Goal: Information Seeking & Learning: Find specific fact

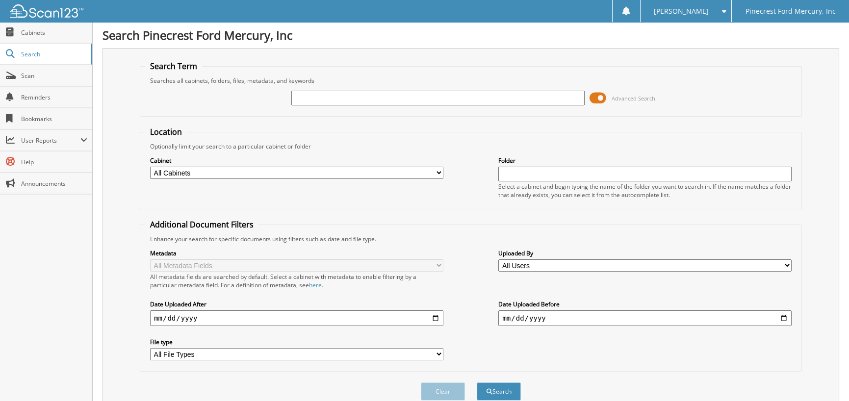
click at [316, 100] on input "text" at bounding box center [437, 98] width 293 height 15
type input "[PERSON_NAME] SERVICES FUEL LOG"
drag, startPoint x: 159, startPoint y: 318, endPoint x: 164, endPoint y: 319, distance: 5.0
click at [163, 319] on input "date" at bounding box center [296, 319] width 293 height 16
type input "2025-01-01"
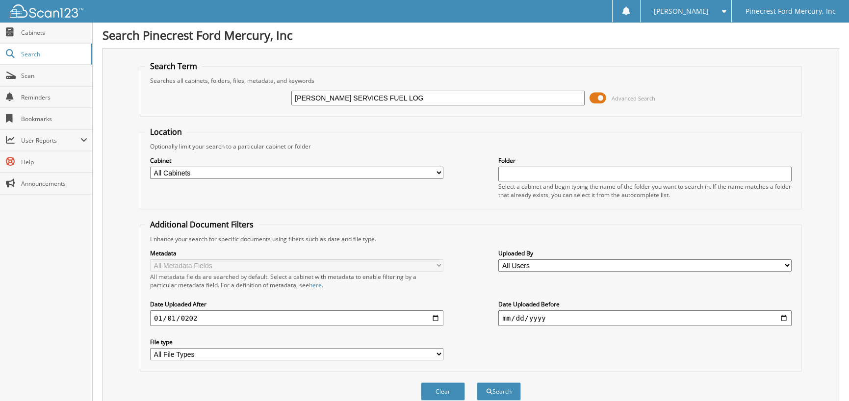
click at [477, 383] on button "Search" at bounding box center [499, 392] width 44 height 18
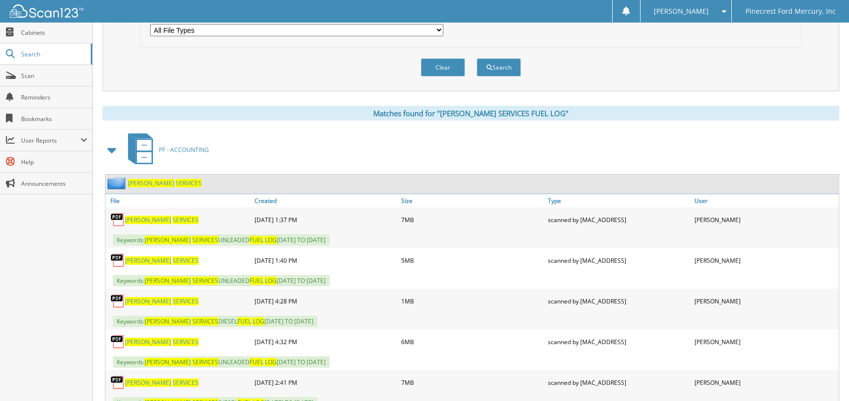
scroll to position [343, 0]
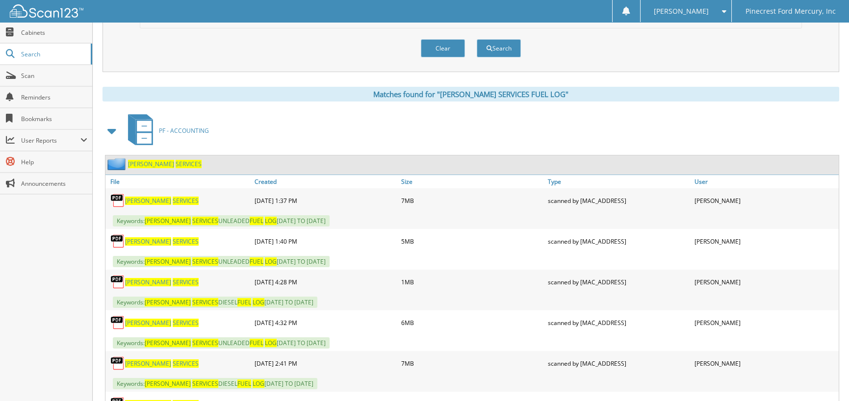
click at [173, 198] on span "SERVICES" at bounding box center [186, 201] width 26 height 8
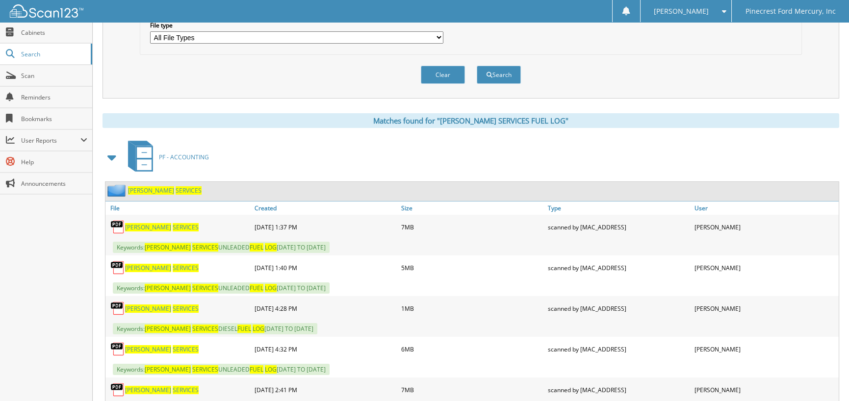
scroll to position [294, 0]
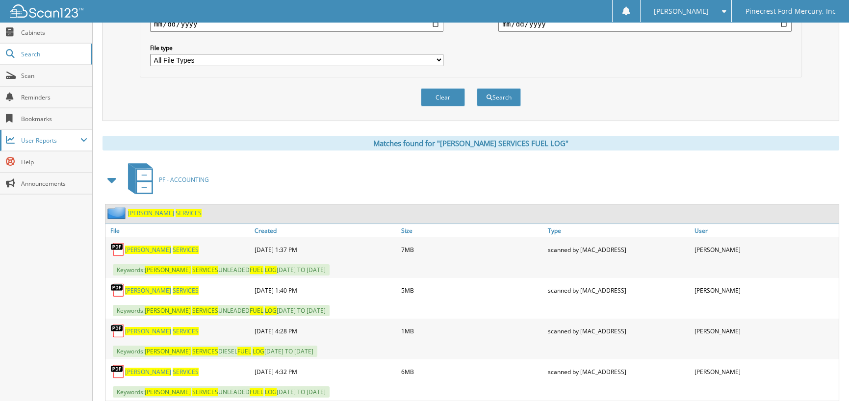
click at [34, 140] on span "User Reports" at bounding box center [50, 140] width 59 height 8
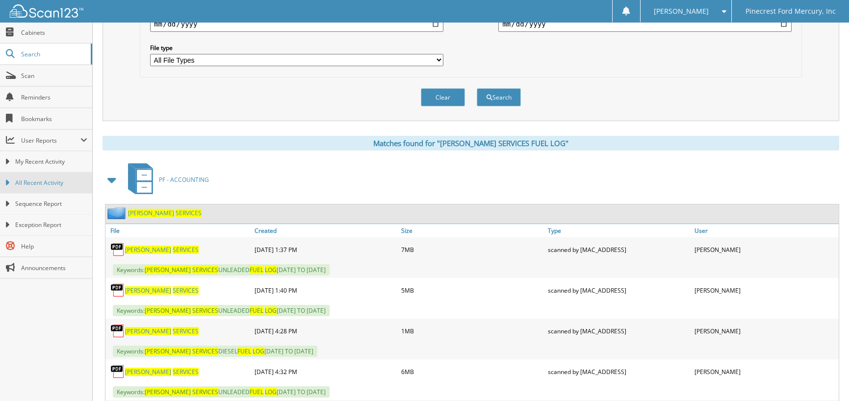
click at [28, 183] on span "All Recent Activity" at bounding box center [51, 183] width 72 height 9
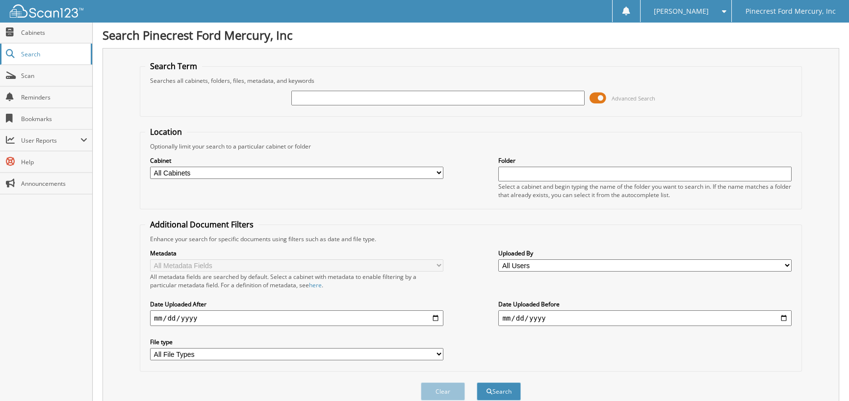
click at [29, 50] on span "Search" at bounding box center [53, 54] width 65 height 8
drag, startPoint x: 730, startPoint y: 360, endPoint x: 667, endPoint y: 283, distance: 99.0
click at [730, 358] on div "Metadata All Metadata Fields All metadata fields are searched by default. Selec…" at bounding box center [471, 304] width 652 height 123
click at [313, 104] on input "text" at bounding box center [437, 98] width 293 height 15
type input "83615"
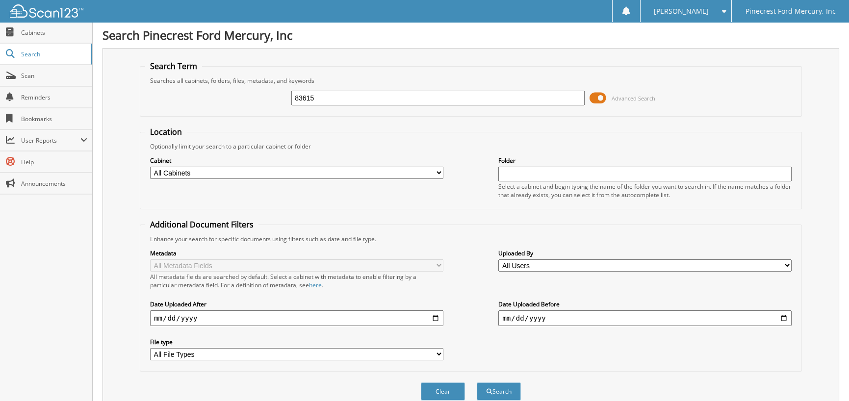
click at [477, 383] on button "Search" at bounding box center [499, 392] width 44 height 18
click at [317, 95] on input "83615" at bounding box center [437, 98] width 293 height 15
type input "83616"
click at [477, 383] on button "Search" at bounding box center [499, 392] width 44 height 18
click at [329, 100] on input "83616" at bounding box center [437, 98] width 293 height 15
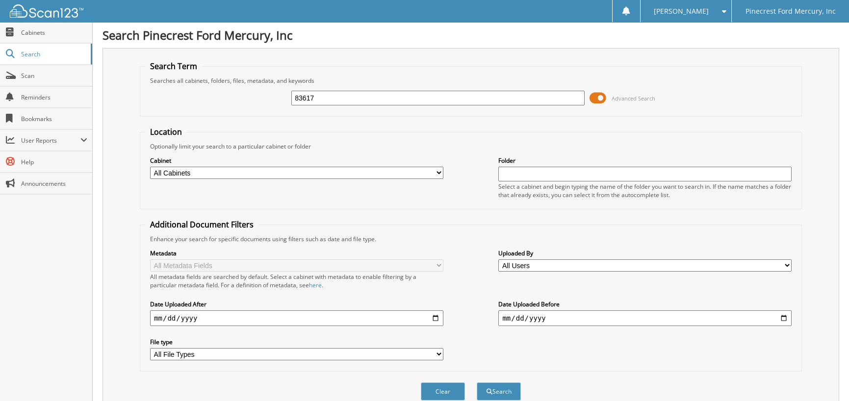
type input "83617"
click at [477, 383] on button "Search" at bounding box center [499, 392] width 44 height 18
drag, startPoint x: 304, startPoint y: 101, endPoint x: 98, endPoint y: 151, distance: 212.2
click at [178, 141] on form "Search Term Searches all cabinets, folders, files, metadata, and keywords 83617…" at bounding box center [471, 236] width 662 height 351
type input "50266"
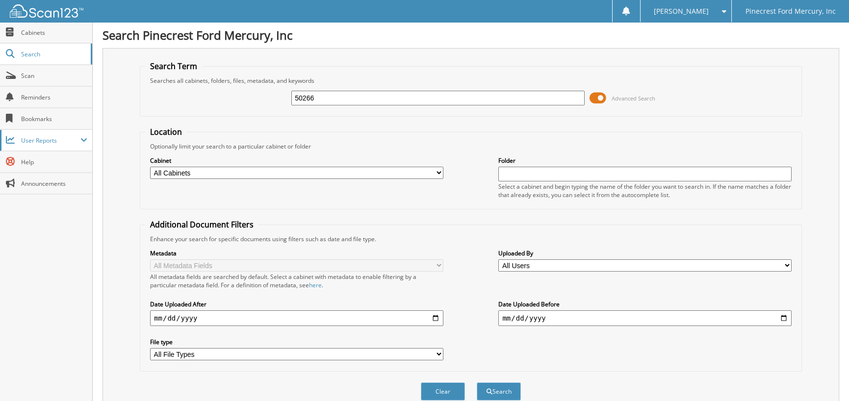
click at [477, 383] on button "Search" at bounding box center [499, 392] width 44 height 18
drag, startPoint x: 324, startPoint y: 99, endPoint x: 110, endPoint y: 113, distance: 214.4
click at [113, 113] on div "Search Term Searches all cabinets, folders, files, metadata, and keywords 50266…" at bounding box center [471, 232] width 737 height 368
type input "51204"
click at [477, 383] on button "Search" at bounding box center [499, 392] width 44 height 18
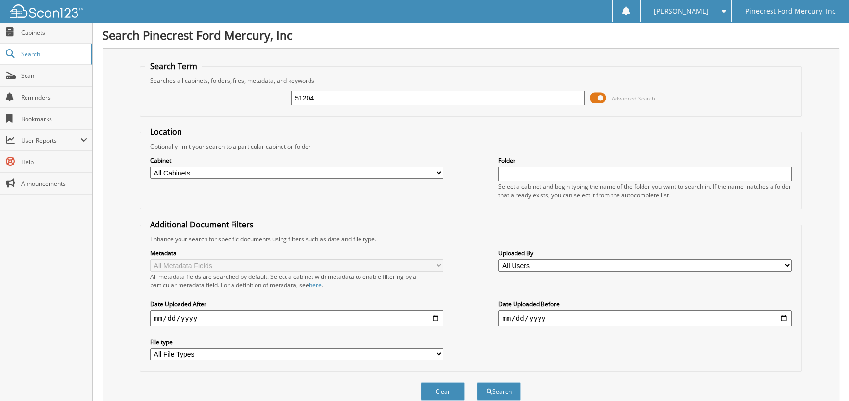
drag, startPoint x: 329, startPoint y: 93, endPoint x: 194, endPoint y: 104, distance: 135.4
click at [197, 104] on div "51204 Advanced Search" at bounding box center [471, 98] width 652 height 26
type input "OREILLY AUTO PARTS"
click at [502, 384] on button "Search" at bounding box center [499, 392] width 44 height 18
drag, startPoint x: 386, startPoint y: 99, endPoint x: 151, endPoint y: 103, distance: 235.1
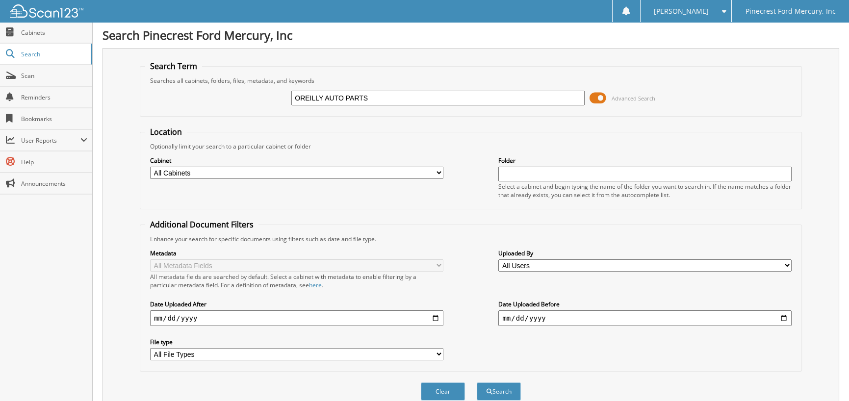
click at [151, 103] on div "OREILLY AUTO PARTS Advanced Search" at bounding box center [471, 98] width 652 height 26
type input "51209"
click at [477, 383] on button "Search" at bounding box center [499, 392] width 44 height 18
drag, startPoint x: 324, startPoint y: 94, endPoint x: 238, endPoint y: 107, distance: 86.4
click at [239, 107] on div "51209 Advanced Search" at bounding box center [471, 98] width 652 height 26
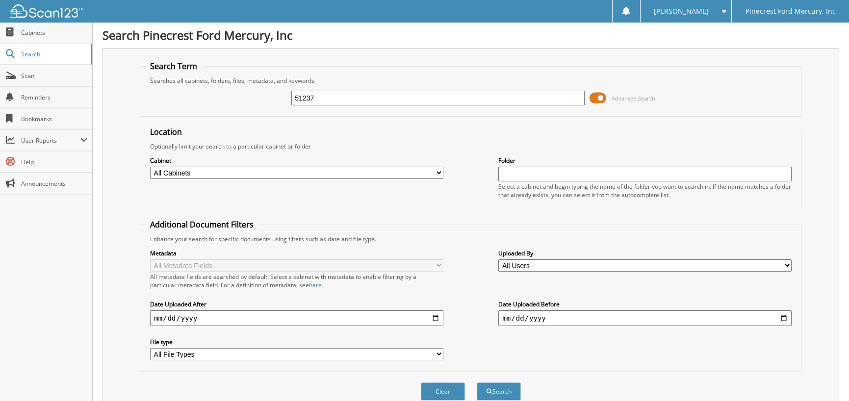
type input "51237"
click at [477, 383] on button "Search" at bounding box center [499, 392] width 44 height 18
click at [318, 102] on input "51237" at bounding box center [437, 98] width 293 height 15
type input "51255"
click at [477, 383] on button "Search" at bounding box center [499, 392] width 44 height 18
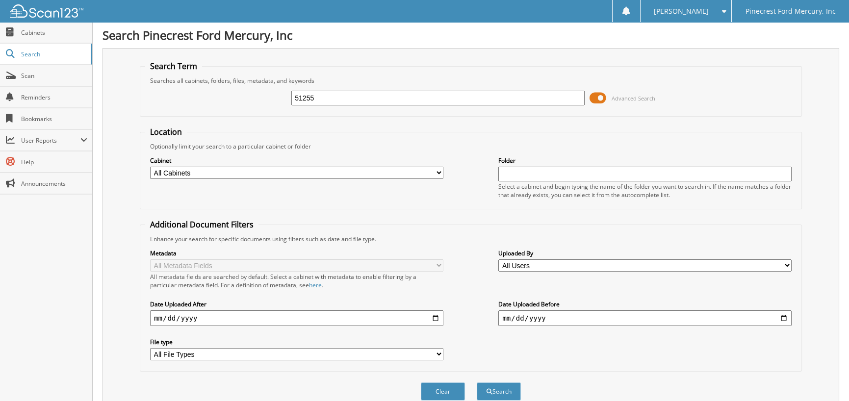
click at [321, 95] on input "51255" at bounding box center [437, 98] width 293 height 15
type input "51270"
click at [477, 383] on button "Search" at bounding box center [499, 392] width 44 height 18
click at [331, 101] on input "51270" at bounding box center [437, 98] width 293 height 15
type input "51302"
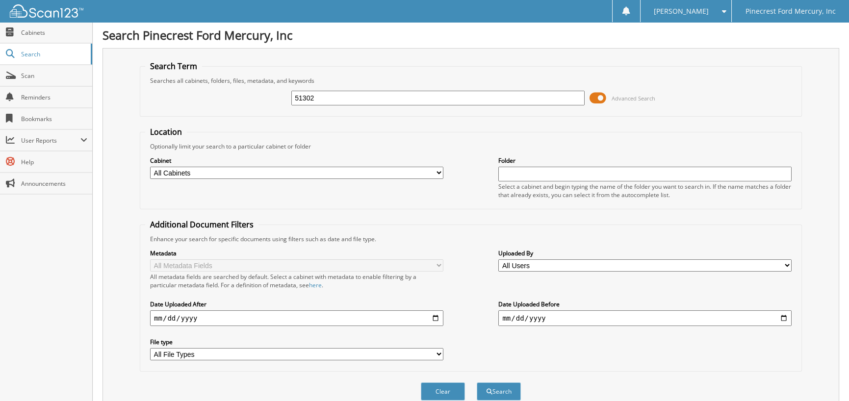
click at [477, 383] on button "Search" at bounding box center [499, 392] width 44 height 18
click at [322, 100] on input "51302" at bounding box center [437, 98] width 293 height 15
type input "51334"
click at [477, 383] on button "Search" at bounding box center [499, 392] width 44 height 18
click at [320, 97] on input "51334" at bounding box center [437, 98] width 293 height 15
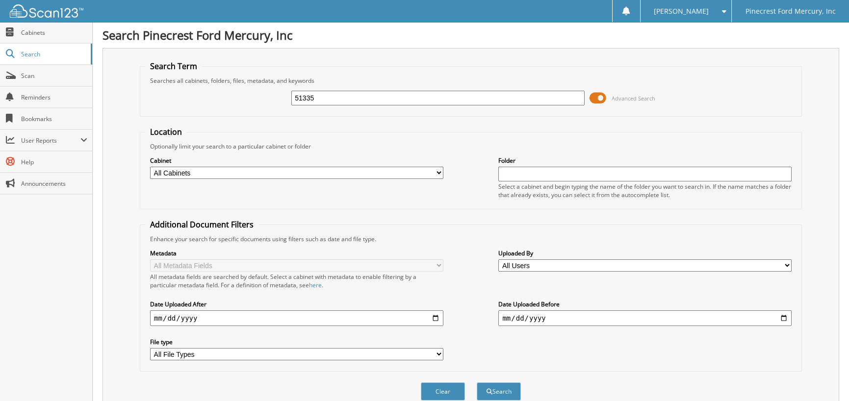
type input "51335"
click at [477, 383] on button "Search" at bounding box center [499, 392] width 44 height 18
click at [321, 96] on input "51335" at bounding box center [437, 98] width 293 height 15
type input "51342"
click at [477, 383] on button "Search" at bounding box center [499, 392] width 44 height 18
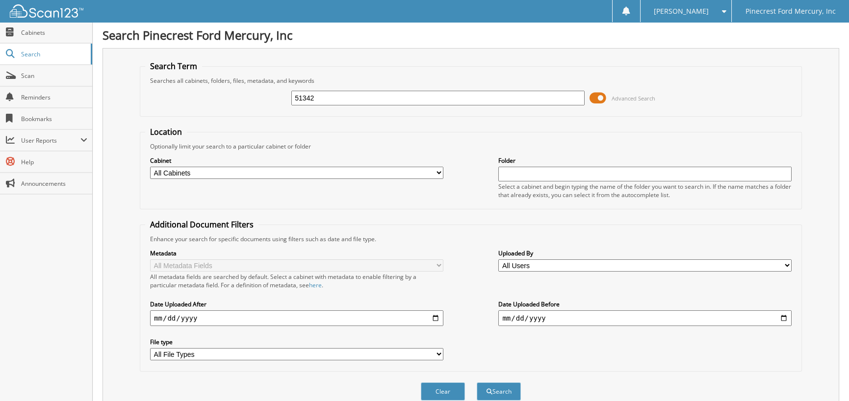
click at [321, 93] on input "51342" at bounding box center [437, 98] width 293 height 15
type input "51343"
click at [477, 383] on button "Search" at bounding box center [499, 392] width 44 height 18
click at [319, 90] on div "51343" at bounding box center [437, 98] width 293 height 17
click at [318, 98] on input "51343" at bounding box center [437, 98] width 293 height 15
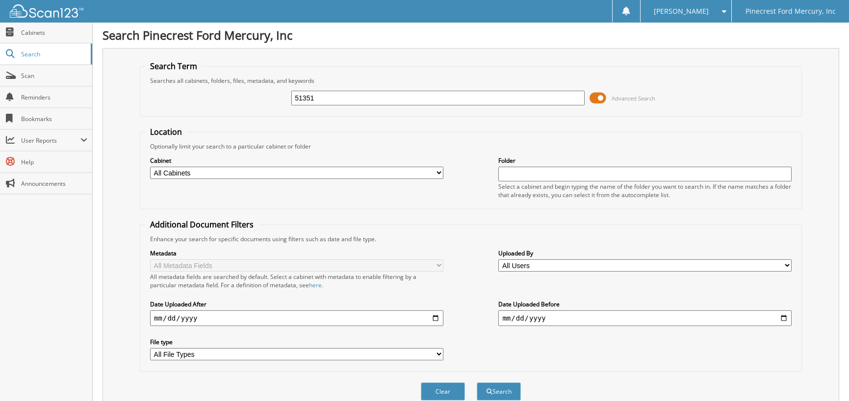
type input "51351"
click at [477, 383] on button "Search" at bounding box center [499, 392] width 44 height 18
click at [330, 98] on input "51351" at bounding box center [437, 98] width 293 height 15
type input "51355"
click at [477, 383] on button "Search" at bounding box center [499, 392] width 44 height 18
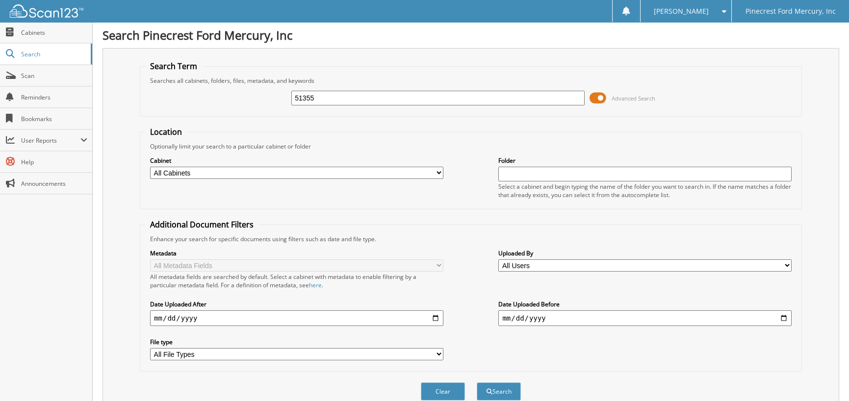
click at [321, 99] on input "51355" at bounding box center [437, 98] width 293 height 15
type input "51357"
click at [477, 383] on button "Search" at bounding box center [499, 392] width 44 height 18
click at [320, 94] on input "51357" at bounding box center [437, 98] width 293 height 15
type input "51367"
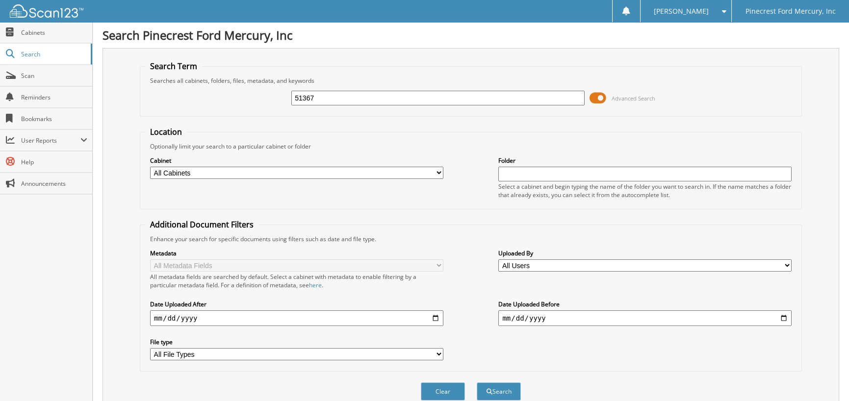
click at [477, 383] on button "Search" at bounding box center [499, 392] width 44 height 18
click at [321, 97] on input "51367" at bounding box center [437, 98] width 293 height 15
type input "51376"
click at [477, 383] on button "Search" at bounding box center [499, 392] width 44 height 18
drag, startPoint x: 328, startPoint y: 100, endPoint x: 133, endPoint y: 118, distance: 196.2
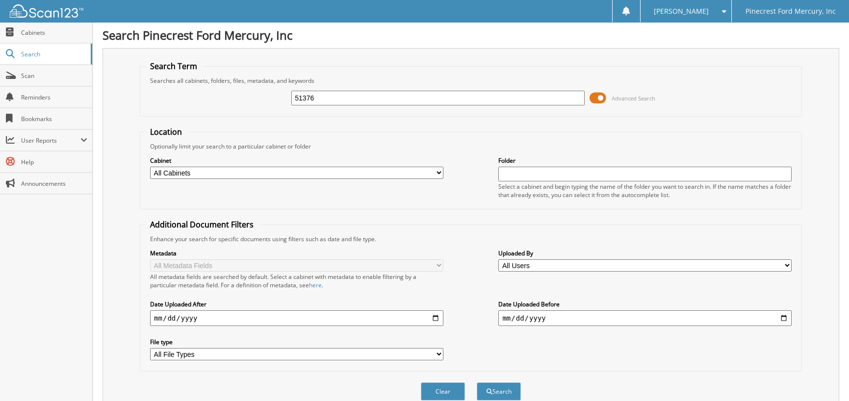
click at [133, 118] on div "Search Term Searches all cabinets, folders, files, metadata, and keywords 51376…" at bounding box center [471, 232] width 737 height 368
type input "51372"
click at [477, 383] on button "Search" at bounding box center [499, 392] width 44 height 18
click at [340, 101] on input "51372" at bounding box center [437, 98] width 293 height 15
type input "51377"
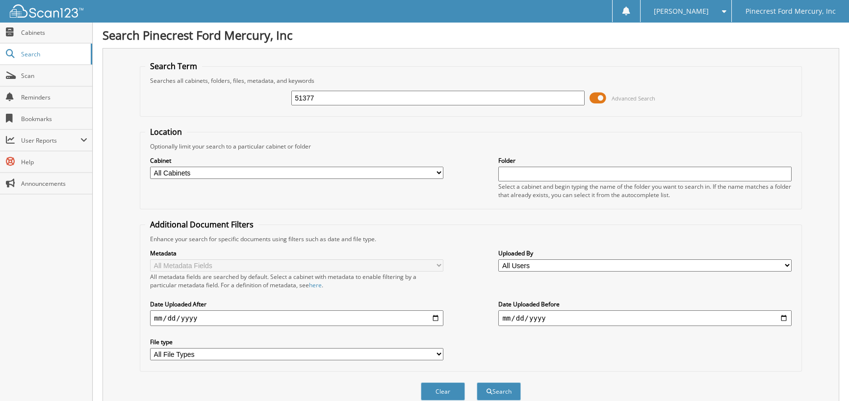
click at [477, 383] on button "Search" at bounding box center [499, 392] width 44 height 18
click at [330, 101] on input "51377" at bounding box center [437, 98] width 293 height 15
type input "51380"
click at [477, 383] on button "Search" at bounding box center [499, 392] width 44 height 18
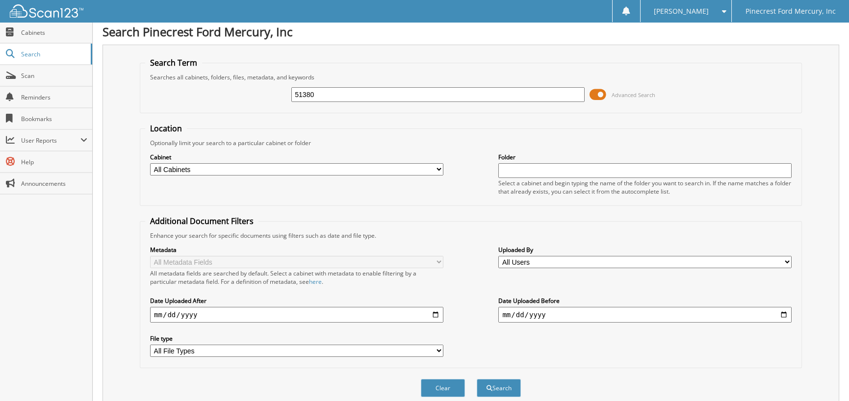
scroll to position [3, 0]
click at [312, 97] on input "51380" at bounding box center [437, 95] width 293 height 15
click at [320, 95] on input "51380" at bounding box center [437, 95] width 293 height 15
type input "51381"
click at [477, 380] on button "Search" at bounding box center [499, 389] width 44 height 18
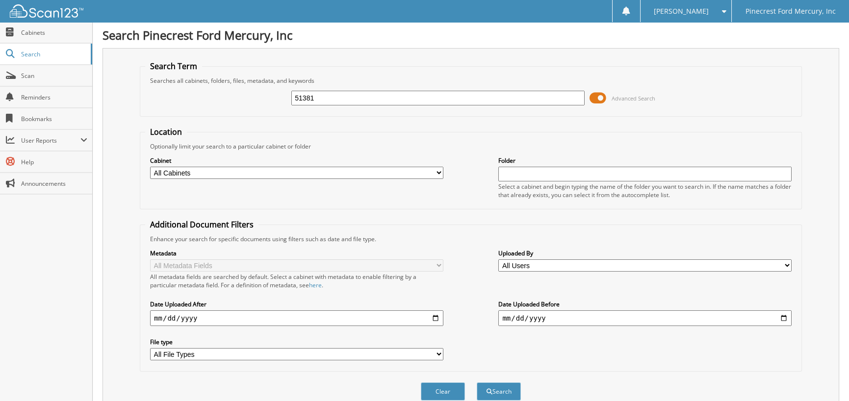
click at [319, 99] on input "51381" at bounding box center [437, 98] width 293 height 15
type input "51384"
click at [477, 383] on button "Search" at bounding box center [499, 392] width 44 height 18
click at [332, 91] on input "51384" at bounding box center [437, 98] width 293 height 15
type input "51389"
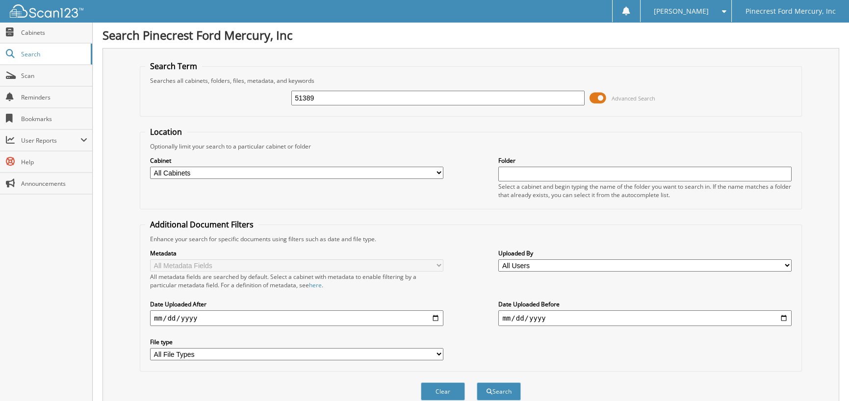
click at [477, 383] on button "Search" at bounding box center [499, 392] width 44 height 18
drag, startPoint x: 333, startPoint y: 100, endPoint x: 306, endPoint y: 101, distance: 27.0
click at [306, 101] on input "51389" at bounding box center [437, 98] width 293 height 15
type input "51402"
click at [477, 383] on button "Search" at bounding box center [499, 392] width 44 height 18
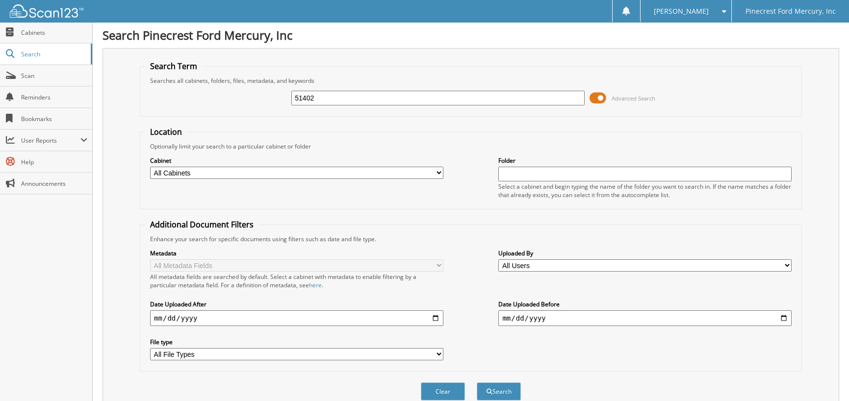
drag, startPoint x: 320, startPoint y: 93, endPoint x: 317, endPoint y: 103, distance: 11.0
click at [319, 98] on input "51402" at bounding box center [437, 98] width 293 height 15
type input "51416"
click at [477, 383] on button "Search" at bounding box center [499, 392] width 44 height 18
drag, startPoint x: 327, startPoint y: 100, endPoint x: 143, endPoint y: 95, distance: 183.6
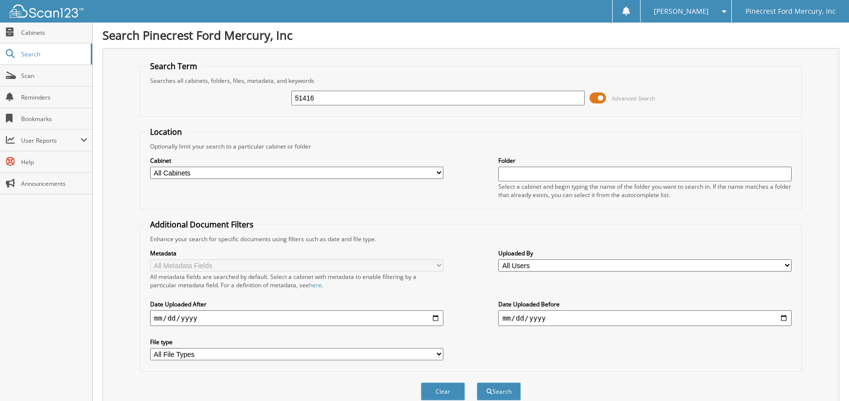
click at [144, 95] on fieldset "Search Term Searches all cabinets, folders, files, metadata, and keywords 51416…" at bounding box center [471, 89] width 662 height 56
type input "31404"
click at [477, 383] on button "Search" at bounding box center [499, 392] width 44 height 18
drag, startPoint x: 332, startPoint y: 103, endPoint x: 182, endPoint y: 108, distance: 150.3
click at [183, 108] on div "31404 Advanced Search" at bounding box center [471, 98] width 652 height 26
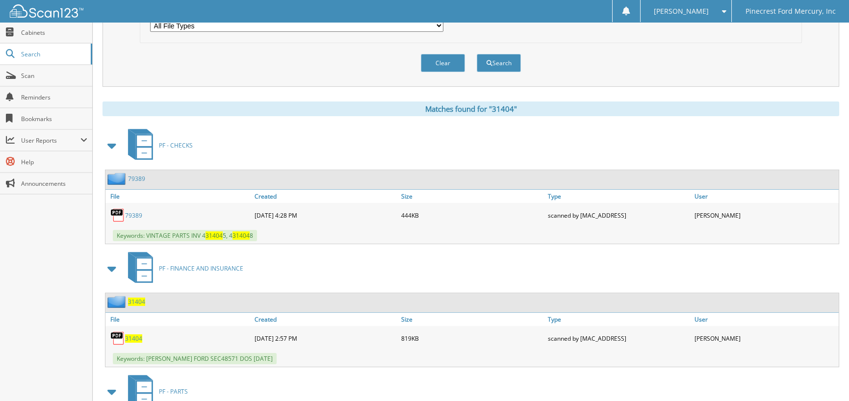
scroll to position [393, 0]
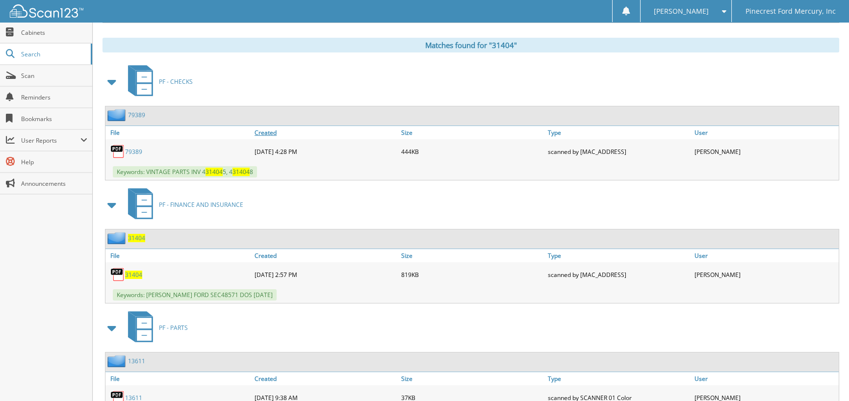
drag, startPoint x: 330, startPoint y: 148, endPoint x: 383, endPoint y: 76, distance: 89.1
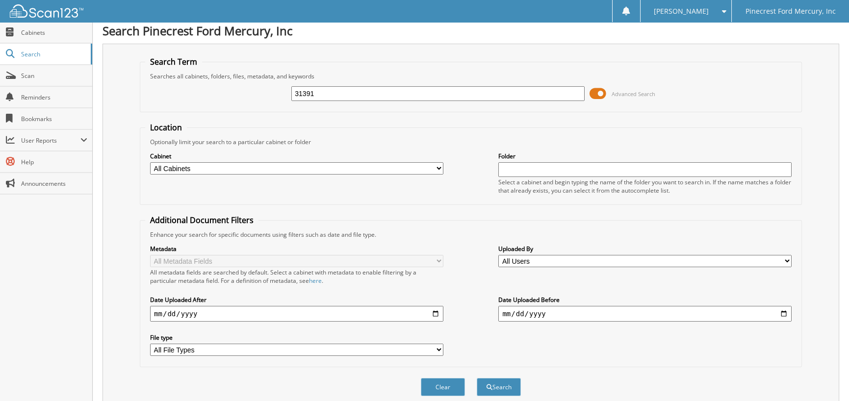
scroll to position [0, 0]
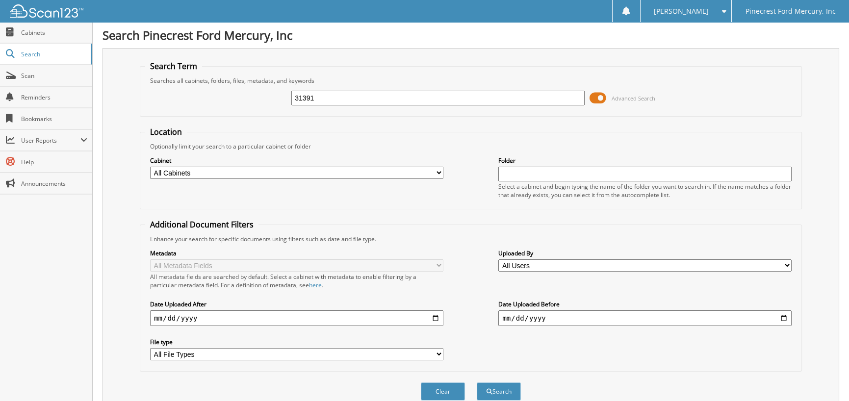
drag, startPoint x: 335, startPoint y: 96, endPoint x: 160, endPoint y: 98, distance: 174.2
click at [188, 104] on div "31391 Advanced Search" at bounding box center [471, 98] width 652 height 26
type input "31391"
click at [477, 383] on button "Search" at bounding box center [499, 392] width 44 height 18
drag, startPoint x: 332, startPoint y: 103, endPoint x: 127, endPoint y: 108, distance: 205.2
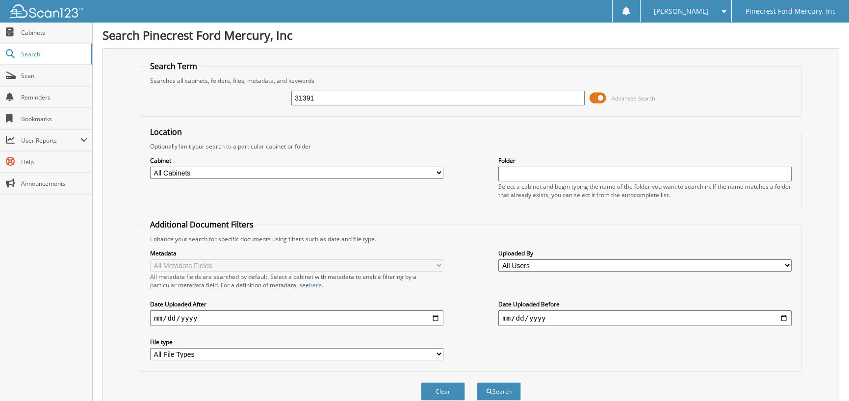
click at [129, 108] on div "Search Term Searches all cabinets, folders, files, metadata, and keywords 31391…" at bounding box center [471, 232] width 737 height 368
type input "31263"
click at [477, 383] on button "Search" at bounding box center [499, 392] width 44 height 18
drag, startPoint x: 334, startPoint y: 94, endPoint x: 165, endPoint y: 120, distance: 170.7
click at [165, 120] on form "Search Term Searches all cabinets, folders, files, metadata, and keywords 31263…" at bounding box center [471, 236] width 662 height 351
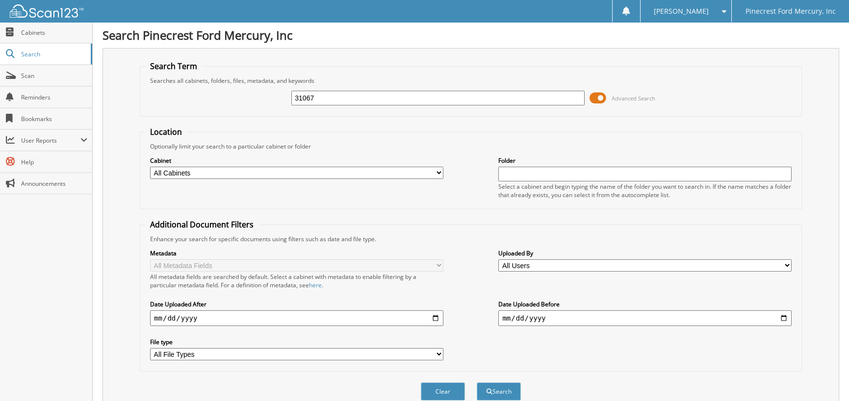
type input "31067"
click at [477, 383] on button "Search" at bounding box center [499, 392] width 44 height 18
drag, startPoint x: 333, startPoint y: 99, endPoint x: 163, endPoint y: 107, distance: 169.5
click at [163, 107] on div "31067 Advanced Search" at bounding box center [471, 98] width 652 height 26
type input "31066"
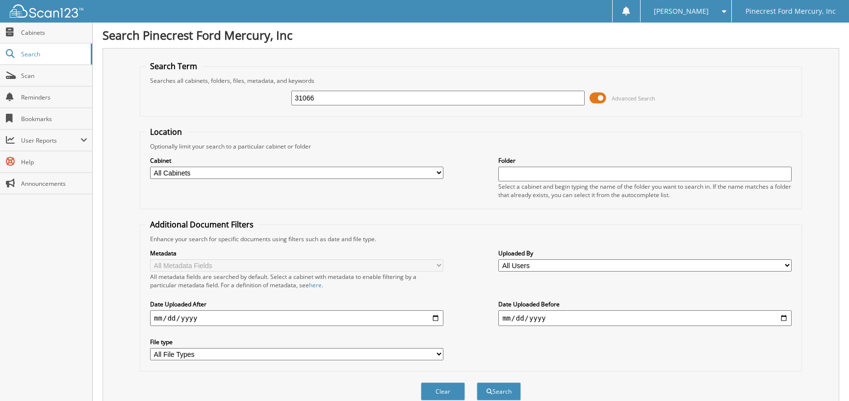
click at [477, 383] on button "Search" at bounding box center [499, 392] width 44 height 18
drag, startPoint x: 321, startPoint y: 96, endPoint x: 177, endPoint y: 115, distance: 145.6
click at [177, 115] on fieldset "Search Term Searches all cabinets, folders, files, metadata, and keywords 31066…" at bounding box center [471, 89] width 662 height 56
type input "31066"
click at [477, 383] on button "Search" at bounding box center [499, 392] width 44 height 18
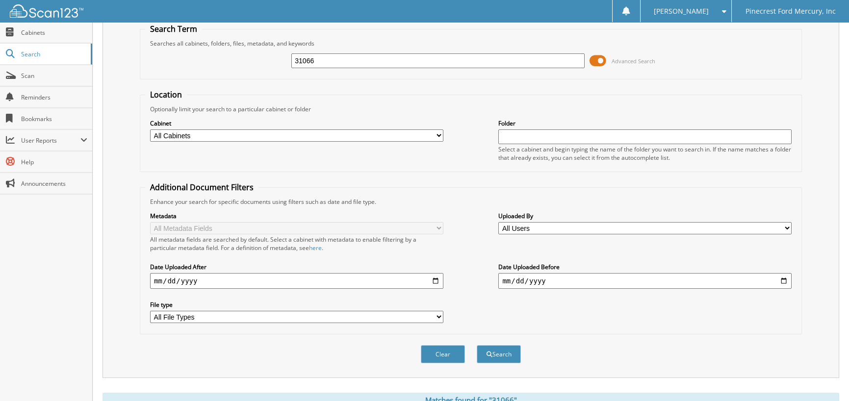
scroll to position [6, 0]
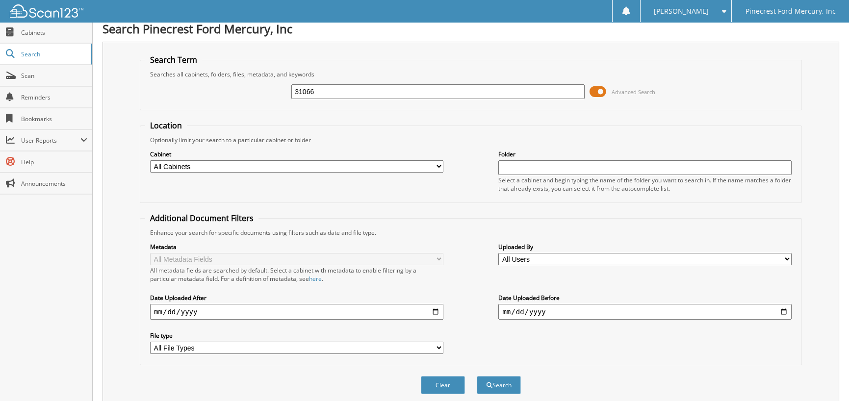
drag, startPoint x: 327, startPoint y: 90, endPoint x: 204, endPoint y: 113, distance: 125.3
click at [204, 113] on form "Search Term Searches all cabinets, folders, files, metadata, and keywords 31066…" at bounding box center [471, 229] width 662 height 351
type input "31059"
click at [477, 376] on button "Search" at bounding box center [499, 385] width 44 height 18
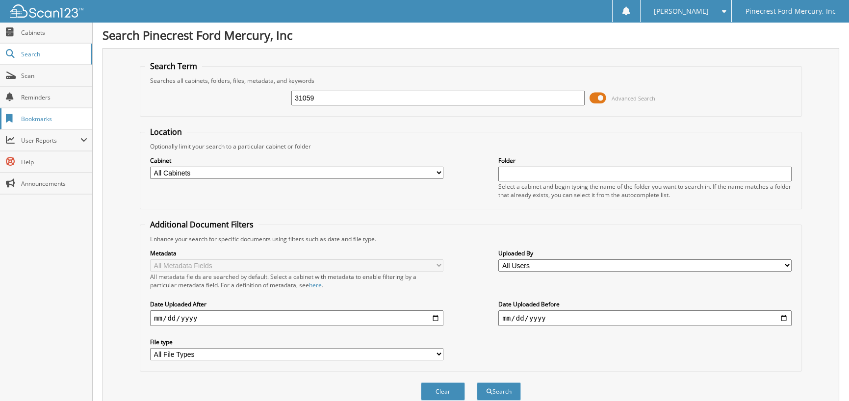
drag, startPoint x: 328, startPoint y: 103, endPoint x: 0, endPoint y: 120, distance: 328.3
type input "31061"
click at [477, 383] on button "Search" at bounding box center [499, 392] width 44 height 18
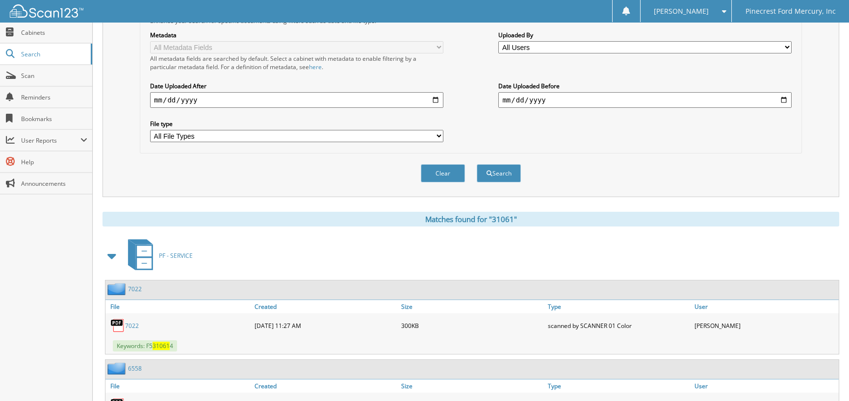
scroll to position [52, 0]
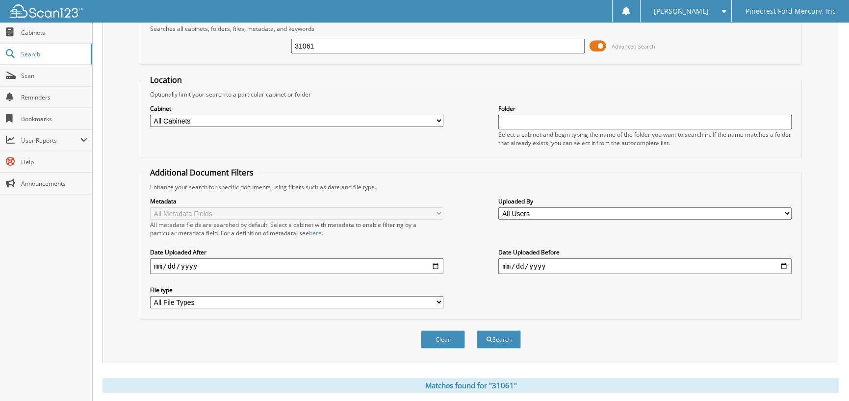
drag, startPoint x: 325, startPoint y: 46, endPoint x: 108, endPoint y: 58, distance: 217.7
click at [108, 58] on div "Search Term Searches all cabinets, folders, files, metadata, and keywords 31061…" at bounding box center [471, 180] width 737 height 368
type input "31099"
click at [477, 331] on button "Search" at bounding box center [499, 340] width 44 height 18
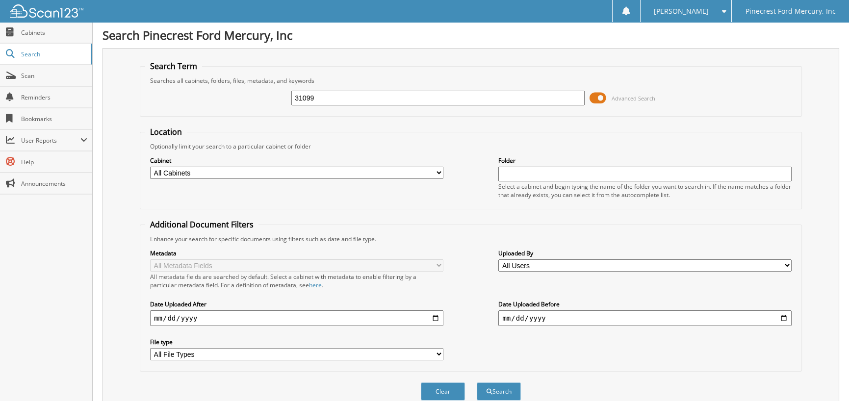
click at [477, 383] on button "Search" at bounding box center [499, 392] width 44 height 18
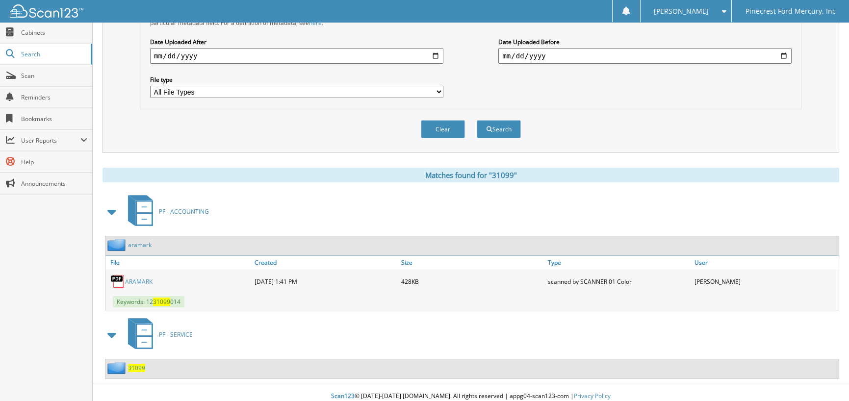
scroll to position [263, 0]
click at [131, 364] on span "31099" at bounding box center [136, 368] width 17 height 8
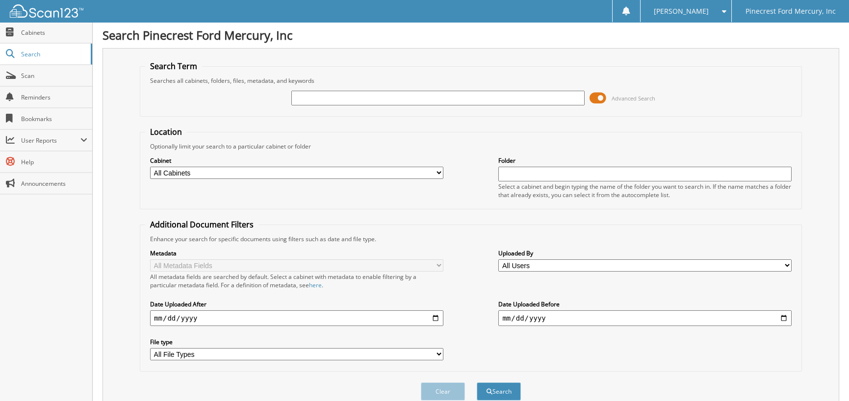
click at [343, 94] on input "text" at bounding box center [437, 98] width 293 height 15
type input "30199"
click at [477, 383] on button "Search" at bounding box center [499, 392] width 44 height 18
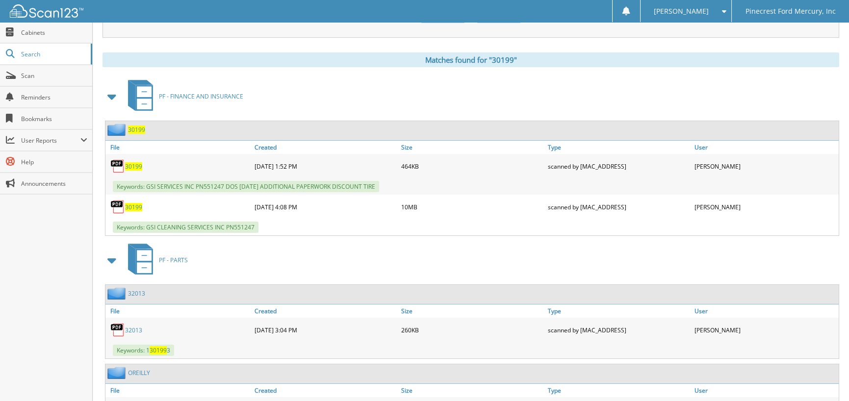
scroll to position [393, 0]
